Goal: Information Seeking & Learning: Learn about a topic

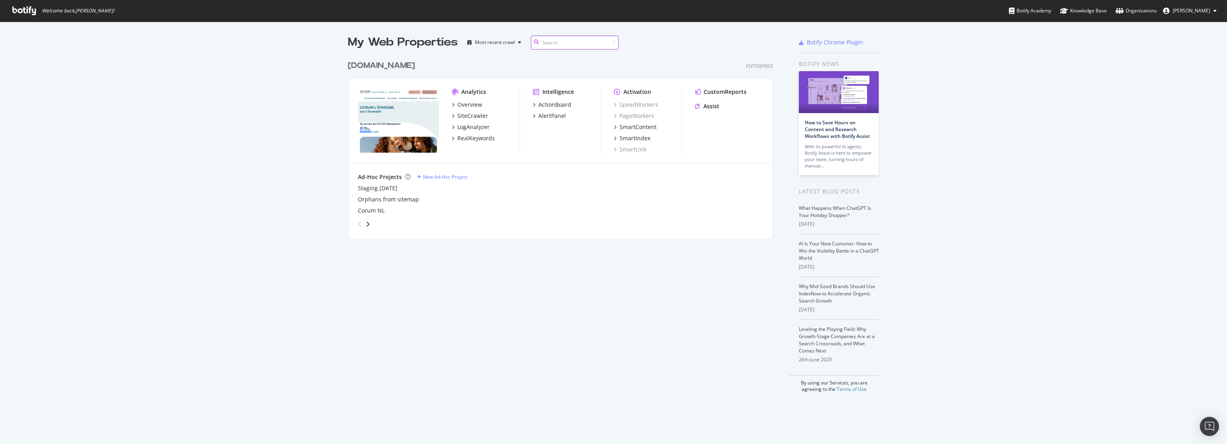
scroll to position [181, 426]
click at [463, 117] on div "SiteCrawler" at bounding box center [473, 116] width 31 height 8
click at [463, 126] on div "LogAnalyzer" at bounding box center [474, 127] width 32 height 8
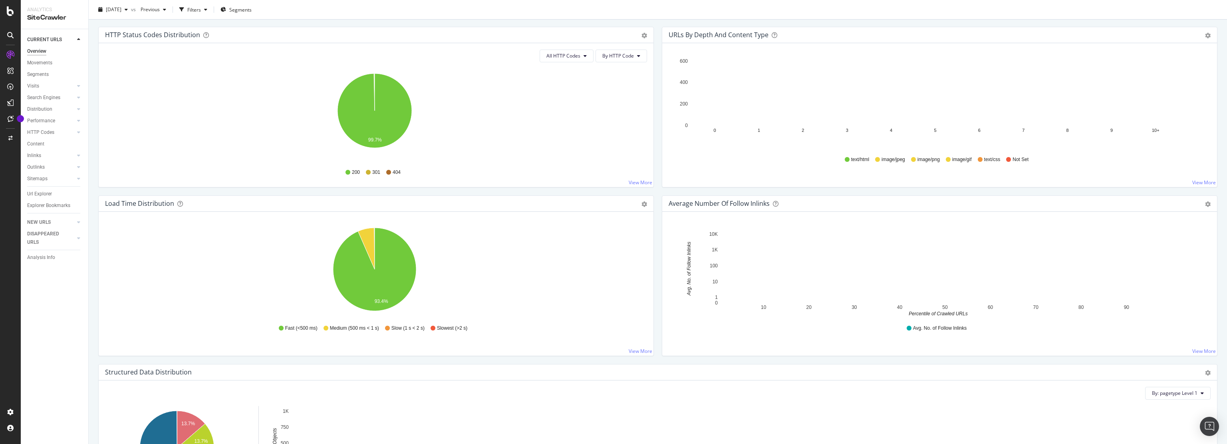
scroll to position [426, 0]
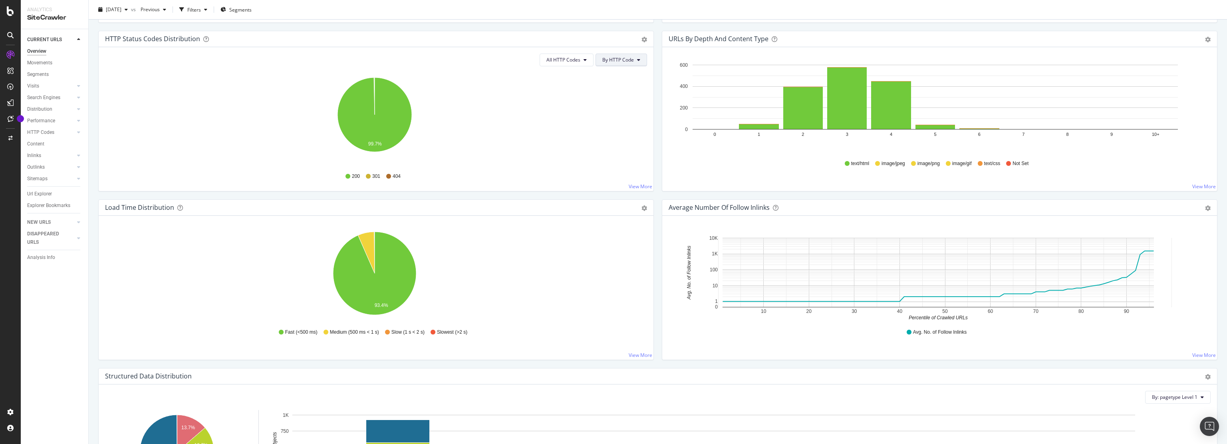
click at [625, 56] on span "By HTTP Code" at bounding box center [619, 59] width 32 height 7
click at [612, 91] on span "By HTTP Code" at bounding box center [617, 89] width 32 height 7
click at [572, 60] on span "All HTTP Codes" at bounding box center [564, 59] width 34 height 7
click at [578, 101] on span "Bad HTTP Codes" at bounding box center [565, 104] width 40 height 7
click at [360, 112] on icon "A chart." at bounding box center [356, 111] width 37 height 67
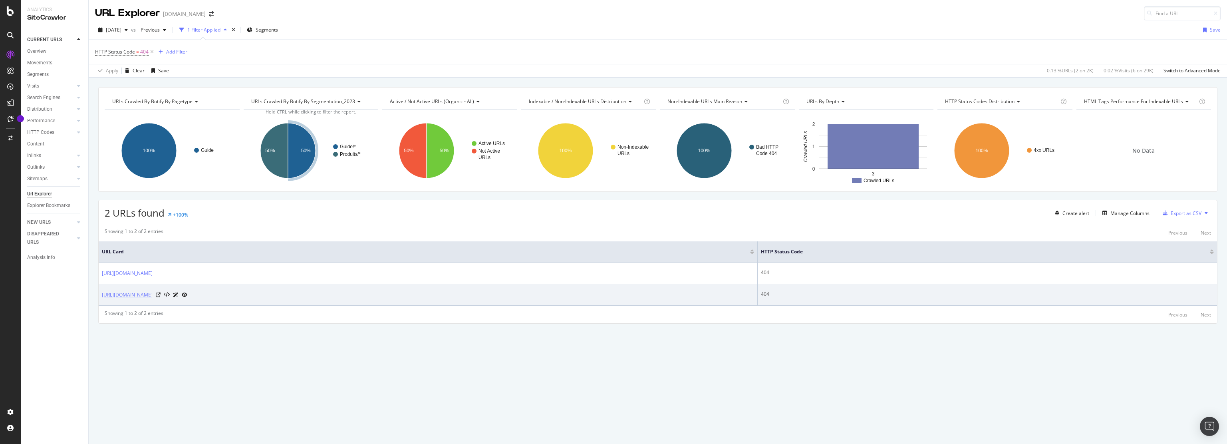
click at [153, 295] on link "https://www.corum.fr/guide-assurance-vie/fiscalite-cas-deces" at bounding box center [127, 295] width 51 height 8
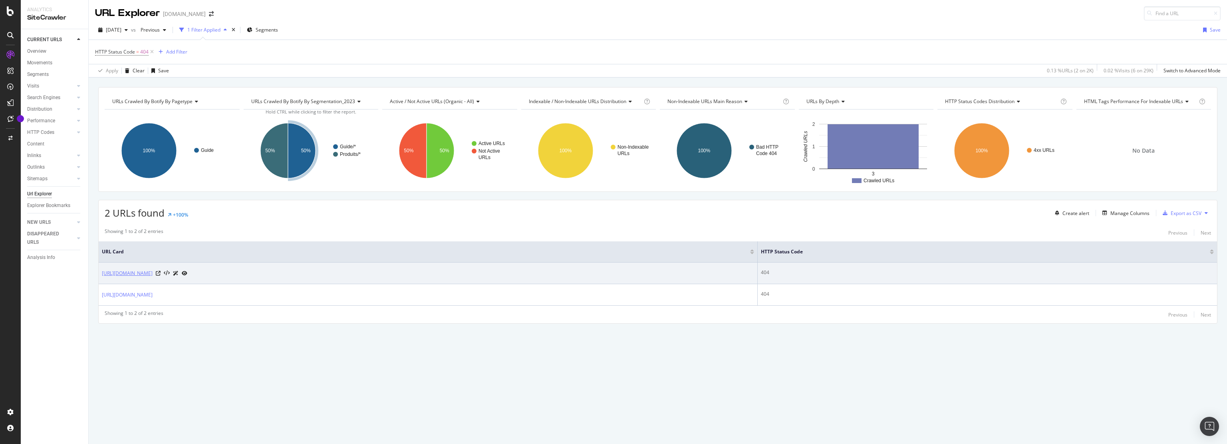
click at [153, 271] on link "https://www.corum.fr/per/guide-per/toucher-un-capital-en-retraite" at bounding box center [127, 273] width 51 height 8
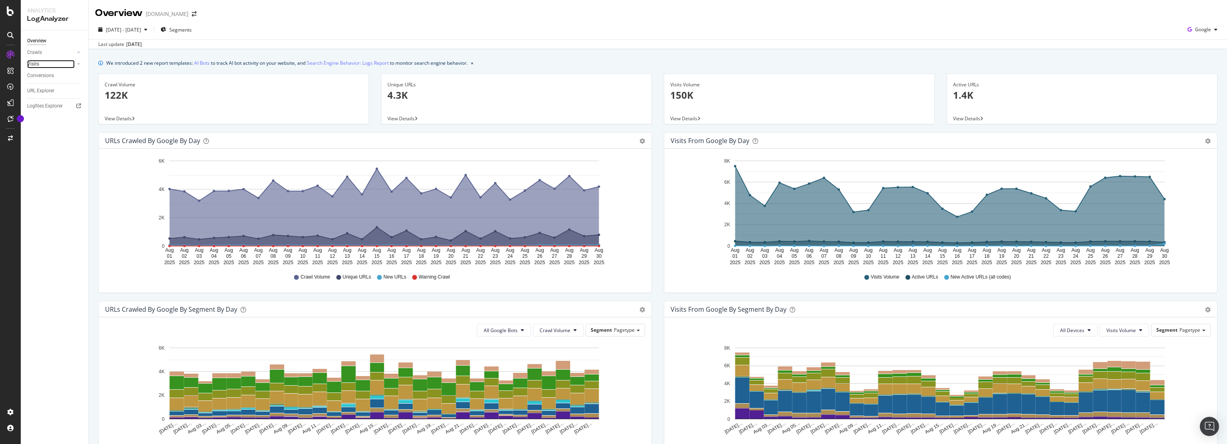
click at [73, 64] on div at bounding box center [71, 64] width 8 height 8
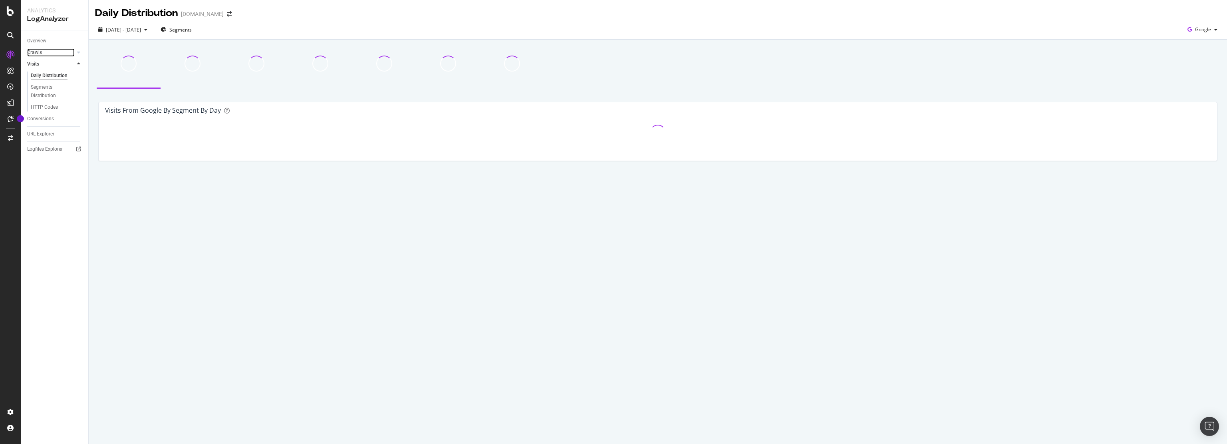
click at [74, 56] on link "Crawls" at bounding box center [51, 52] width 48 height 8
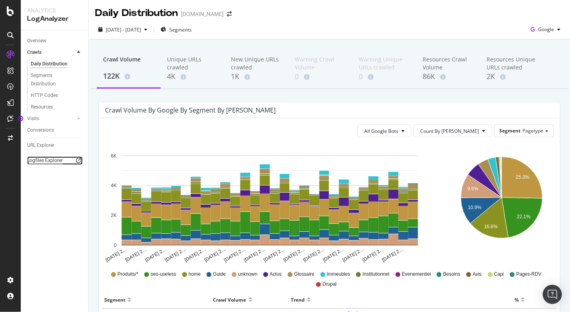
click at [42, 159] on div "Logfiles Explorer" at bounding box center [45, 161] width 36 height 8
click at [41, 145] on div "URL Explorer" at bounding box center [40, 145] width 27 height 8
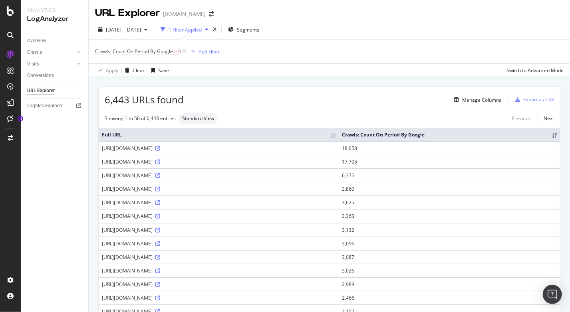
click at [206, 54] on div "Add Filter" at bounding box center [209, 51] width 21 height 7
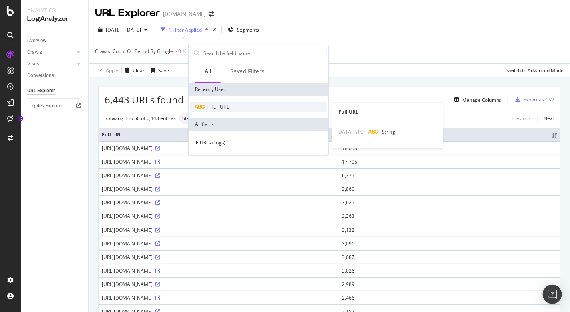
click at [223, 104] on span "Full URL" at bounding box center [220, 106] width 18 height 7
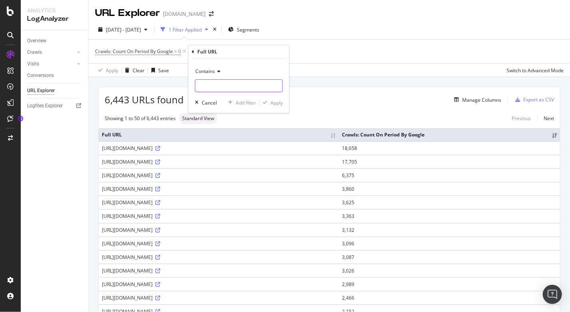
click at [229, 83] on input "text" at bounding box center [238, 86] width 87 height 13
type input "guide"
click at [273, 103] on div "Apply" at bounding box center [277, 102] width 12 height 7
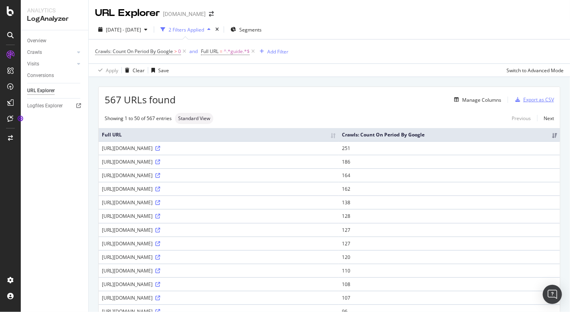
click at [541, 101] on div "Export as CSV" at bounding box center [538, 99] width 31 height 7
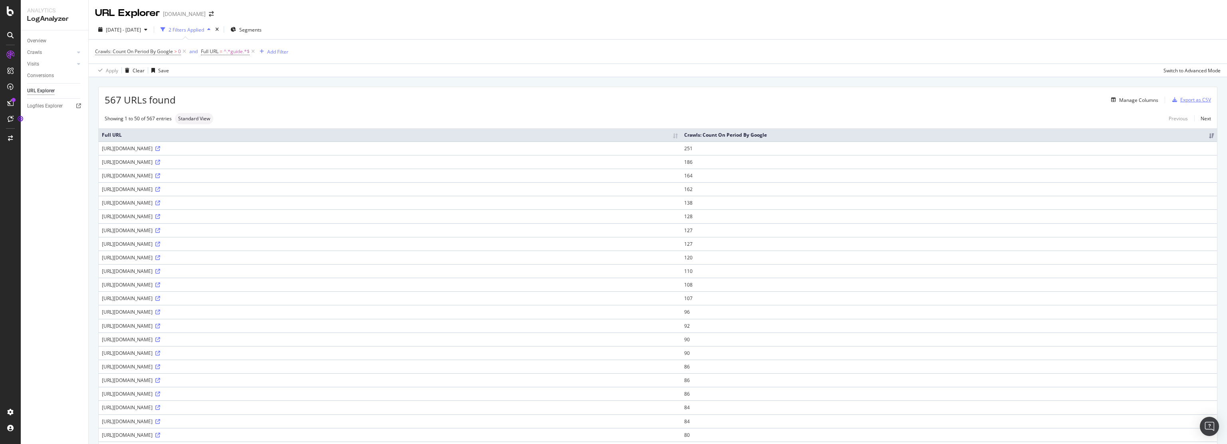
click at [1193, 101] on div "Export as CSV" at bounding box center [1196, 99] width 31 height 7
click at [1191, 99] on div "Export as CSV" at bounding box center [1196, 99] width 31 height 7
click at [400, 27] on div "2025 Aug. 1st - Aug. 30th 2 Filters Applied Segments" at bounding box center [658, 31] width 1139 height 16
click at [141, 28] on span "2025 Aug. 1st - Aug. 30th" at bounding box center [123, 29] width 35 height 7
click at [132, 86] on div "Custom" at bounding box center [124, 86] width 17 height 7
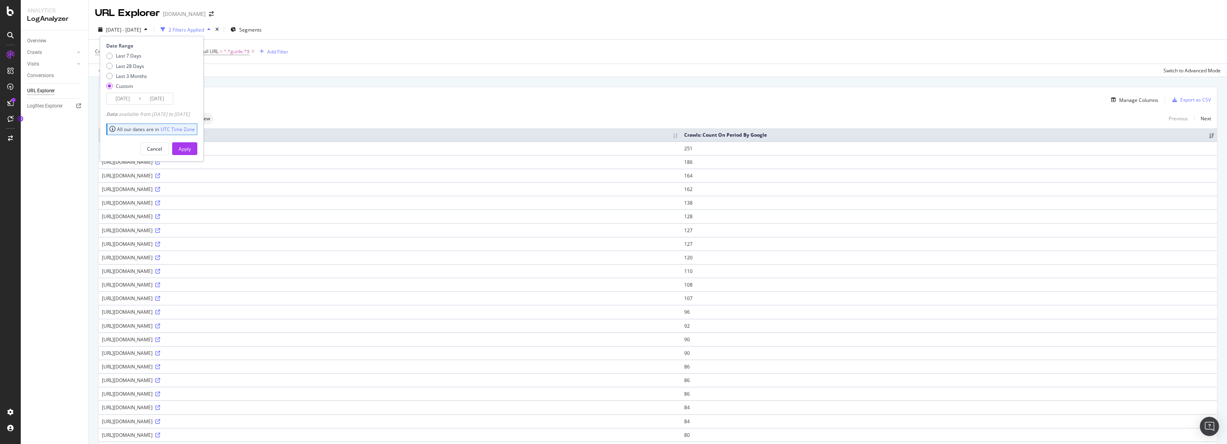
click at [147, 99] on input "2025/08/30" at bounding box center [157, 98] width 32 height 11
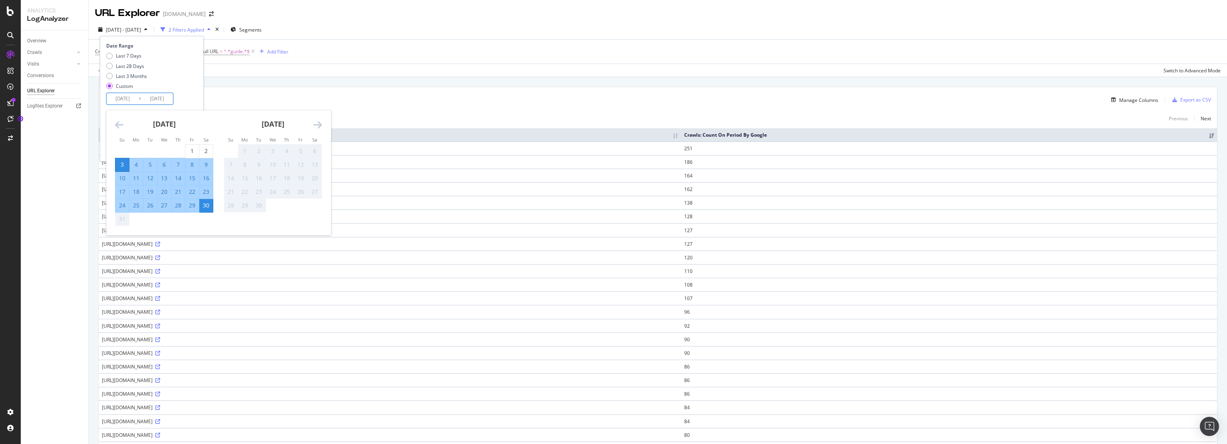
click at [121, 124] on icon "Move backward to switch to the previous month." at bounding box center [119, 125] width 8 height 10
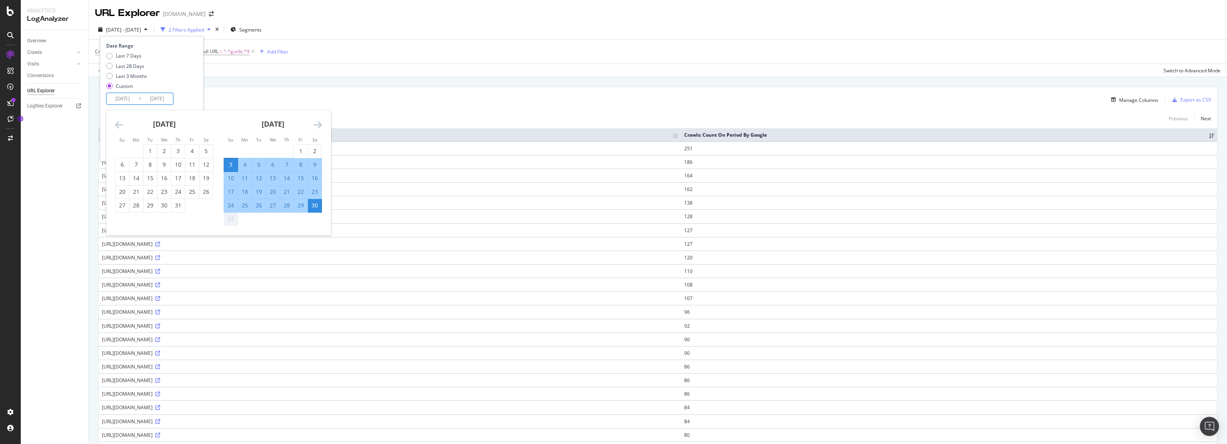
click at [121, 124] on icon "Move backward to switch to the previous month." at bounding box center [119, 125] width 8 height 10
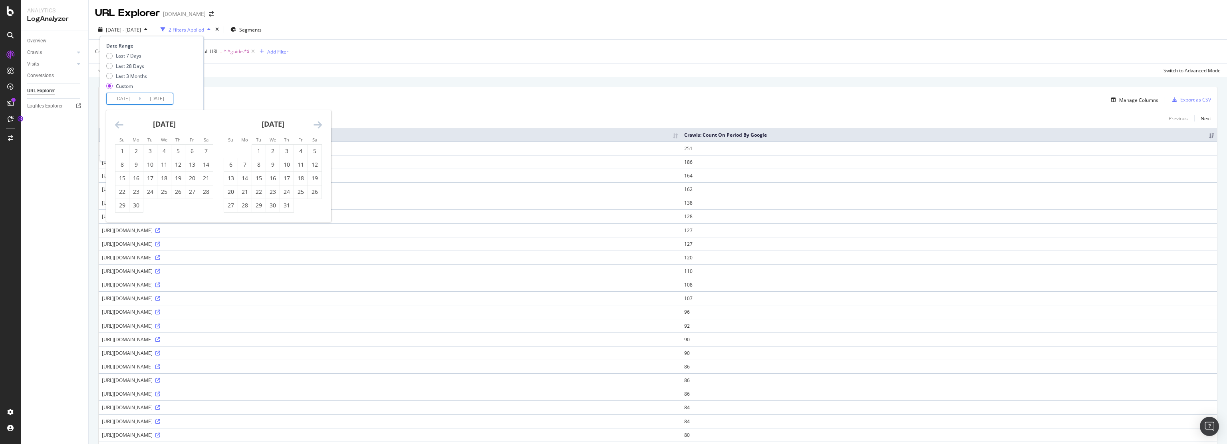
click at [121, 124] on icon "Move backward to switch to the previous month." at bounding box center [119, 125] width 8 height 10
click at [174, 150] on div "1" at bounding box center [178, 151] width 14 height 8
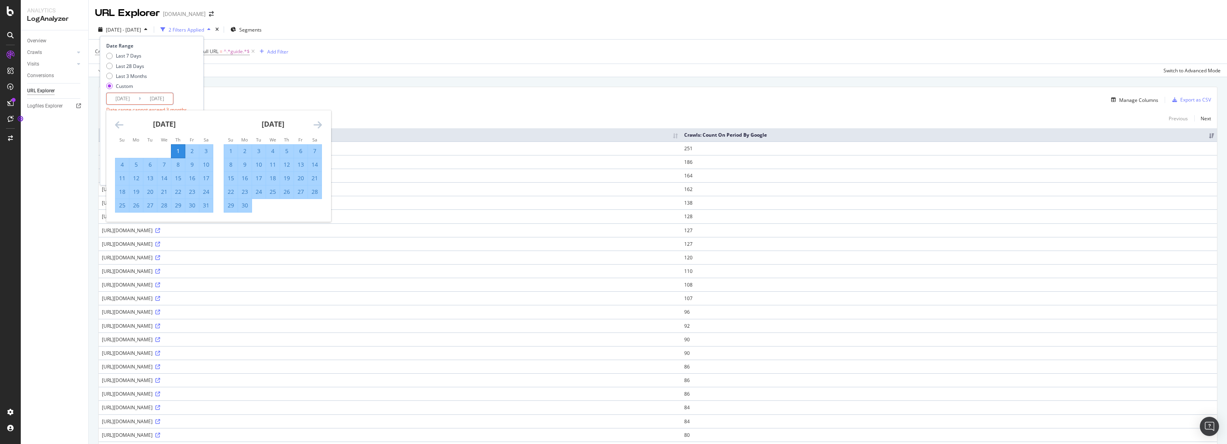
click at [320, 124] on icon "Move forward to switch to the next month." at bounding box center [318, 125] width 8 height 10
click at [171, 81] on div "Last 7 Days Last 28 Days Last 3 Months Custom" at bounding box center [150, 72] width 89 height 40
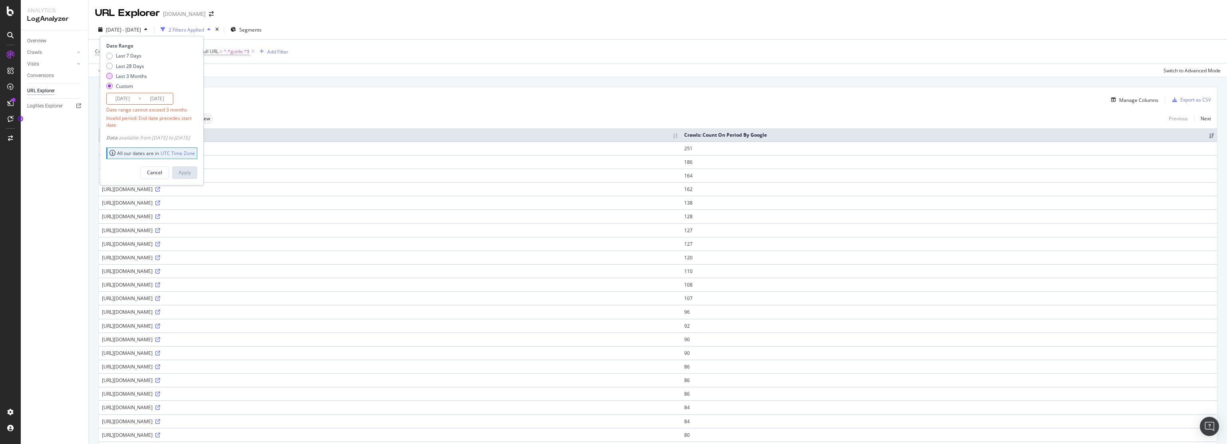
click at [137, 75] on div "Last 3 Months" at bounding box center [131, 76] width 31 height 7
type input "2025/05/31"
click at [191, 144] on div "Apply" at bounding box center [185, 149] width 12 height 12
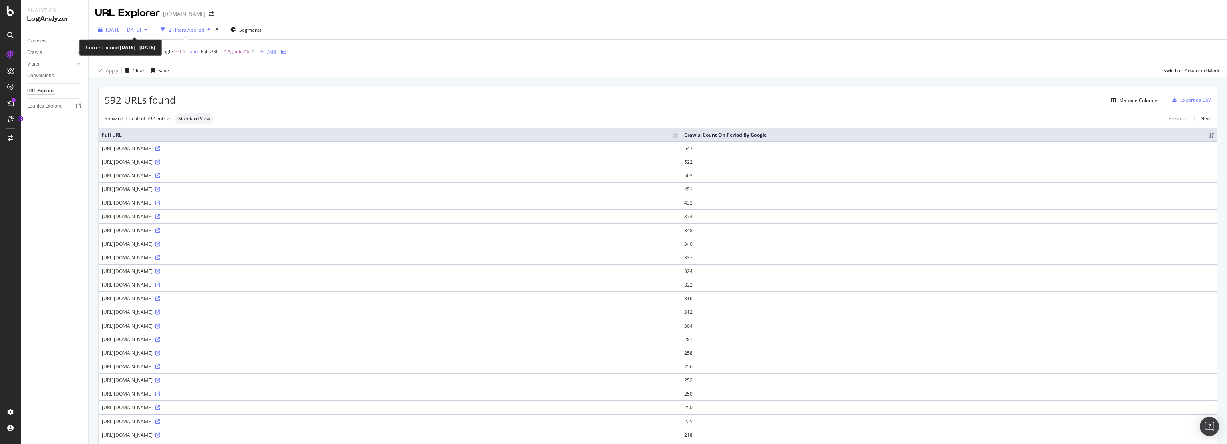
click at [141, 32] on span "2025 May. 31st - Aug. 30th" at bounding box center [123, 29] width 35 height 7
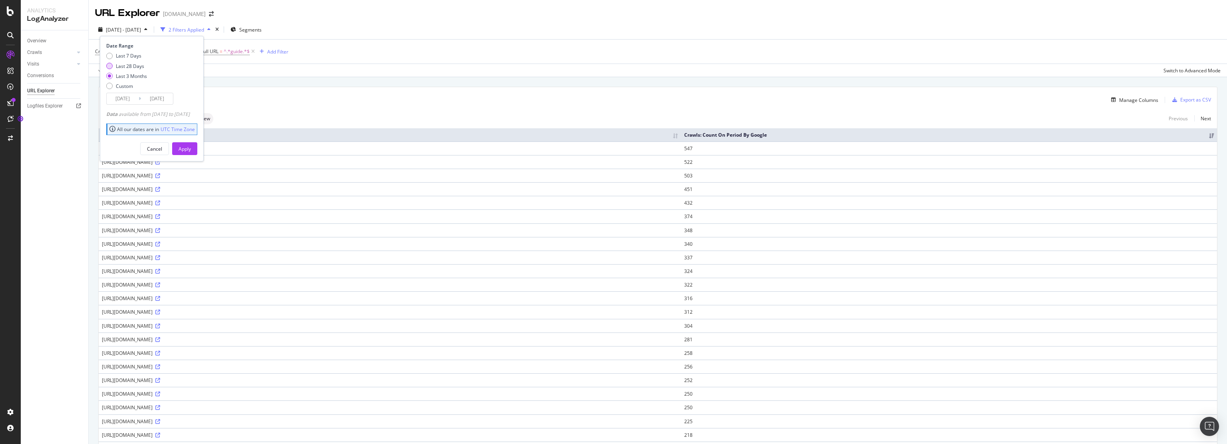
click at [130, 66] on div "Last 28 Days" at bounding box center [130, 66] width 28 height 7
type input "2025/08/03"
click at [191, 147] on div "Apply" at bounding box center [185, 148] width 12 height 7
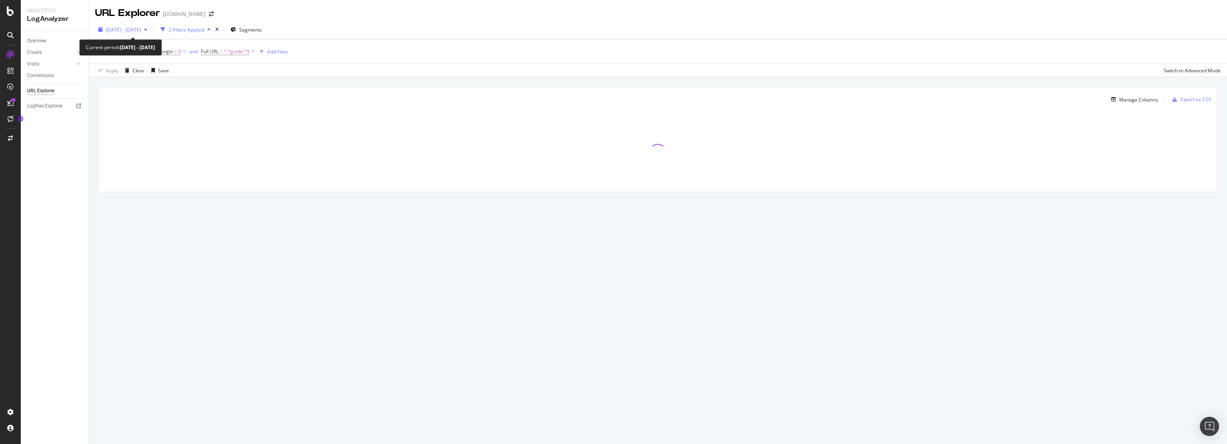
click at [141, 30] on span "2025 Aug. 3rd - Aug. 30th" at bounding box center [123, 29] width 35 height 7
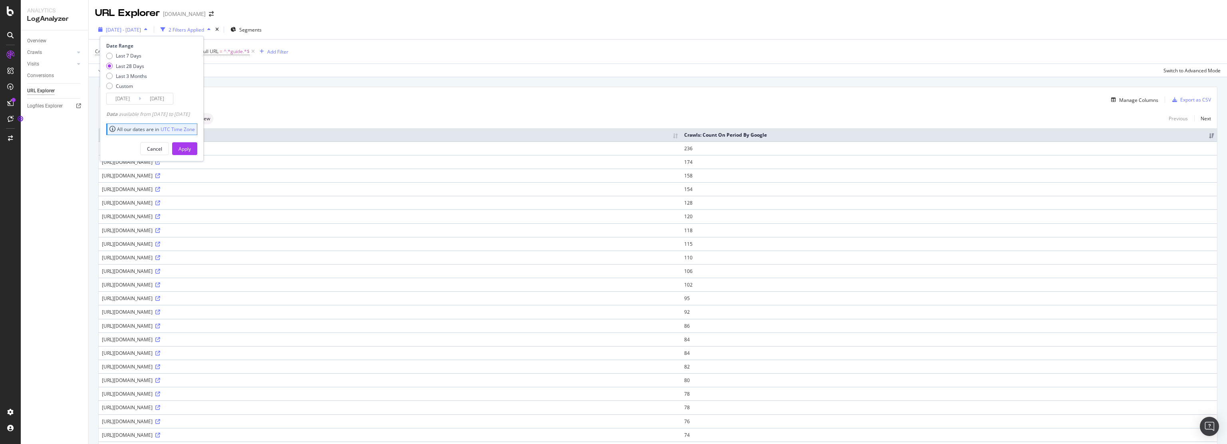
click at [151, 33] on div "2025 Aug. 3rd - Aug. 30th" at bounding box center [123, 30] width 56 height 12
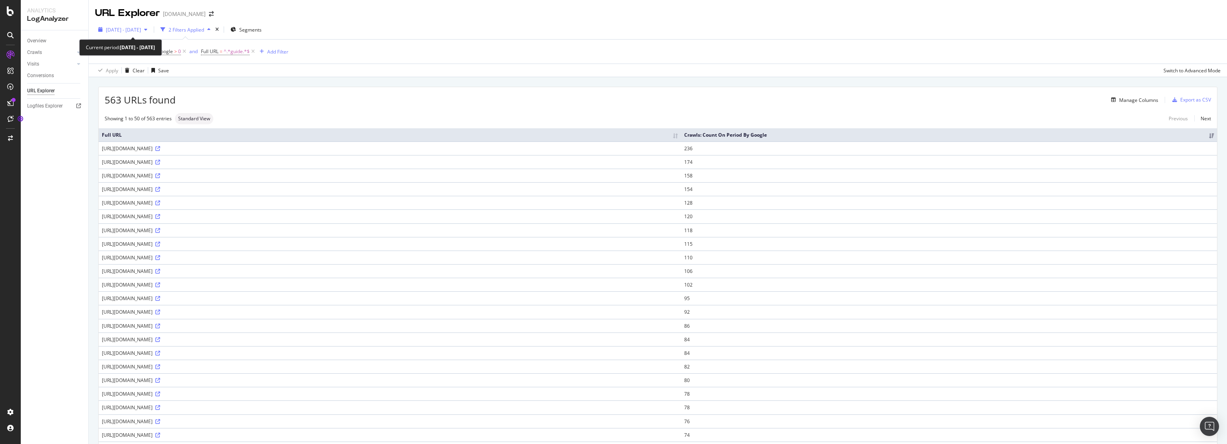
click at [151, 35] on div "2025 Aug. 3rd - Aug. 30th" at bounding box center [123, 30] width 56 height 12
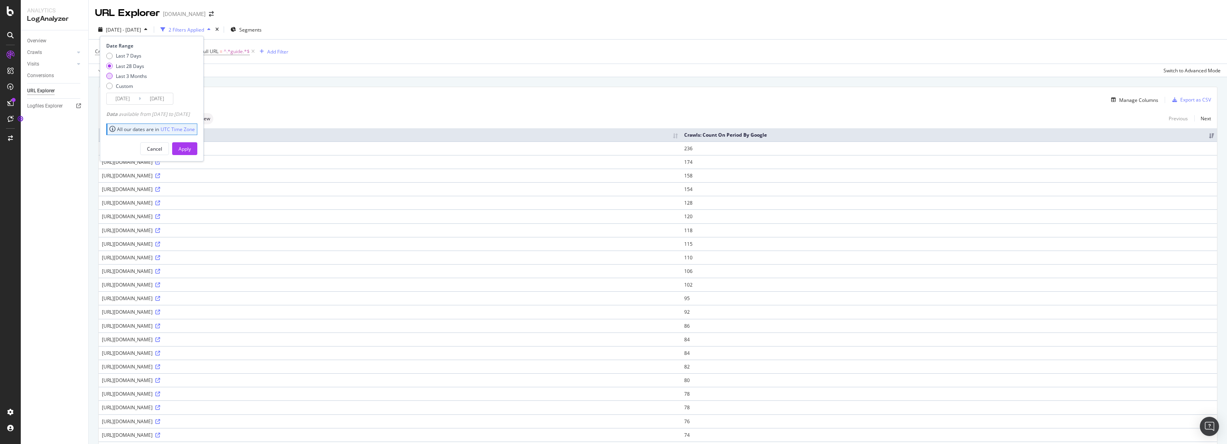
click at [137, 77] on div "Last 3 Months" at bounding box center [131, 76] width 31 height 7
type input "2025/05/31"
click at [191, 150] on div "Apply" at bounding box center [185, 148] width 12 height 7
